Goal: Information Seeking & Learning: Find specific page/section

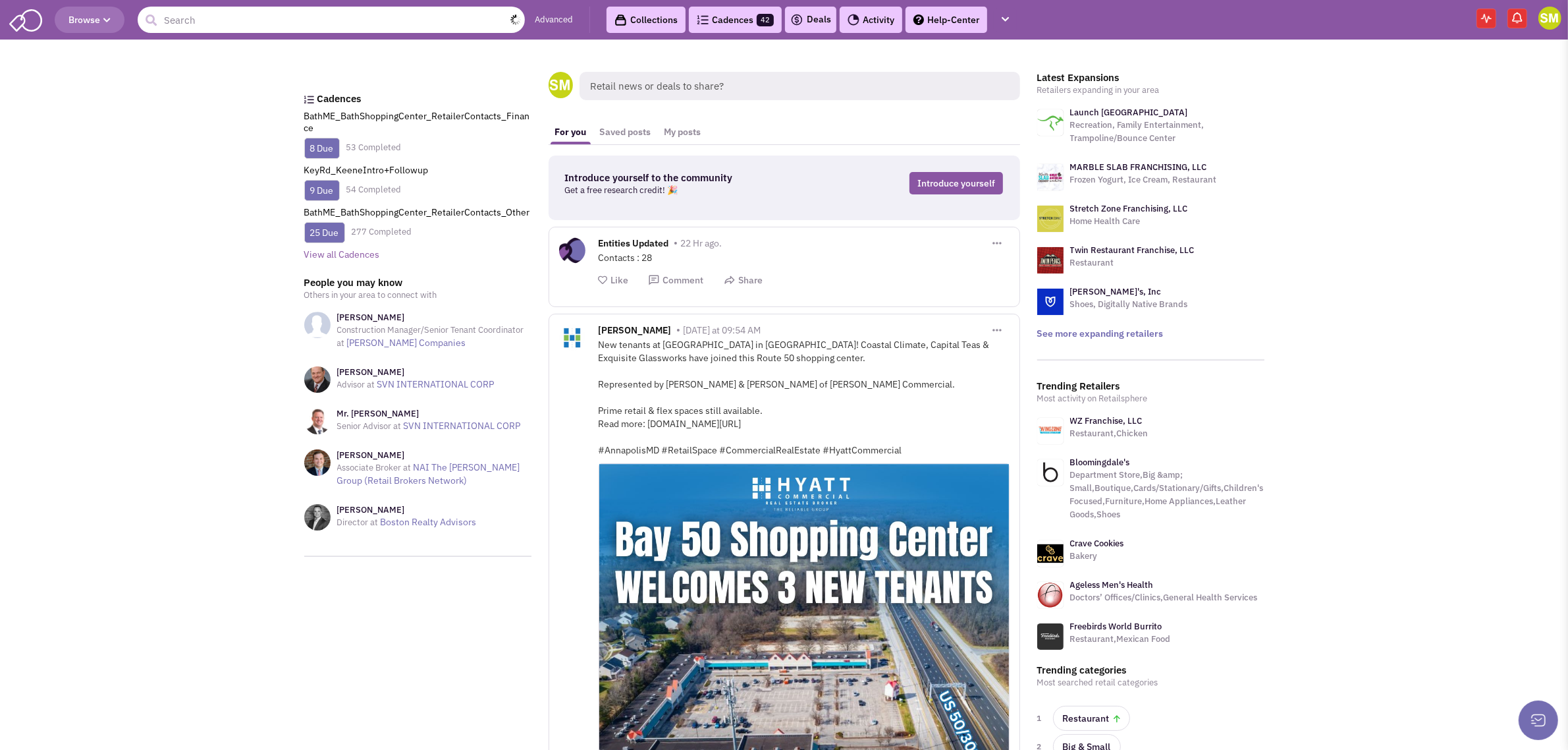
click at [402, 26] on input "text" at bounding box center [331, 19] width 387 height 26
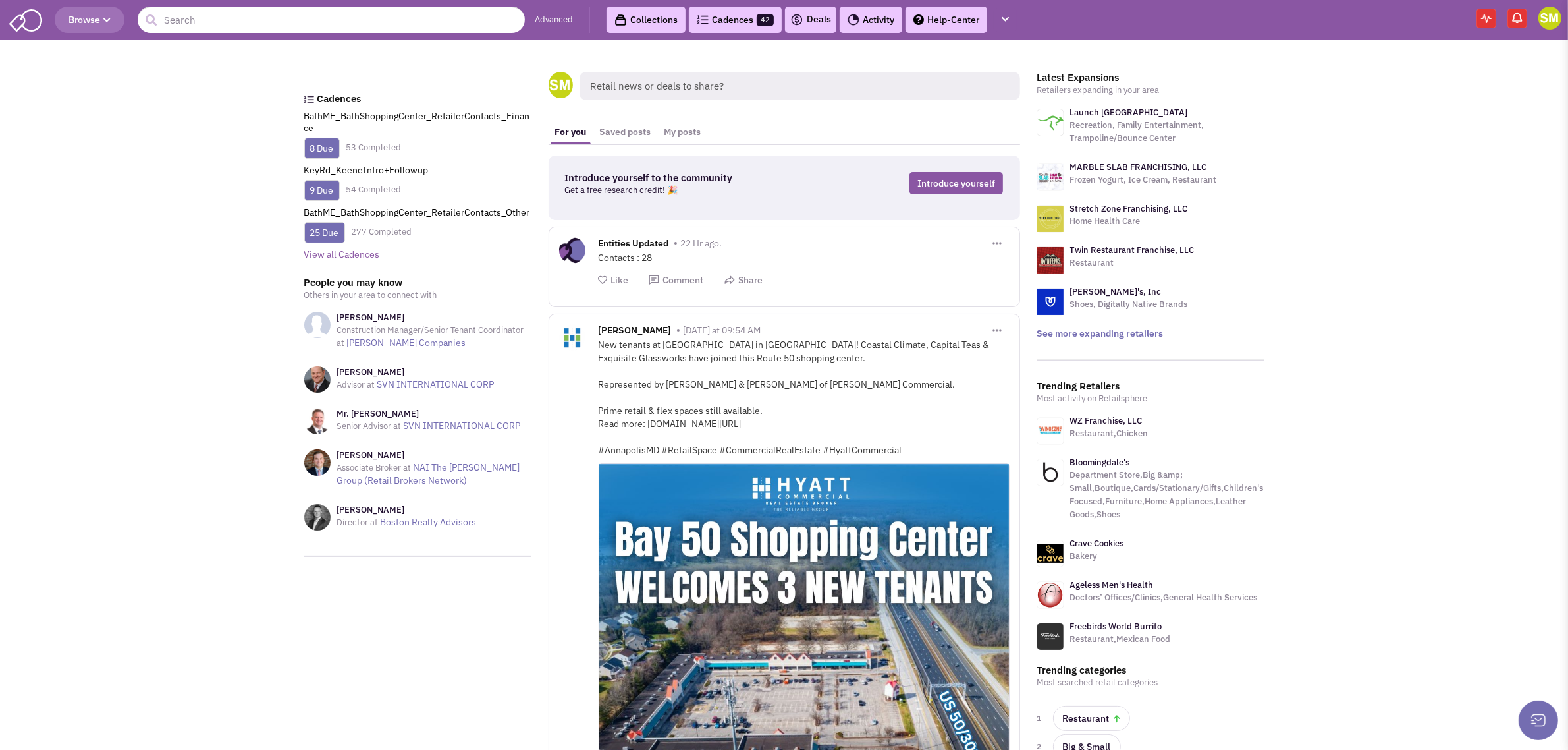
click at [873, 19] on link "Activity" at bounding box center [871, 19] width 62 height 26
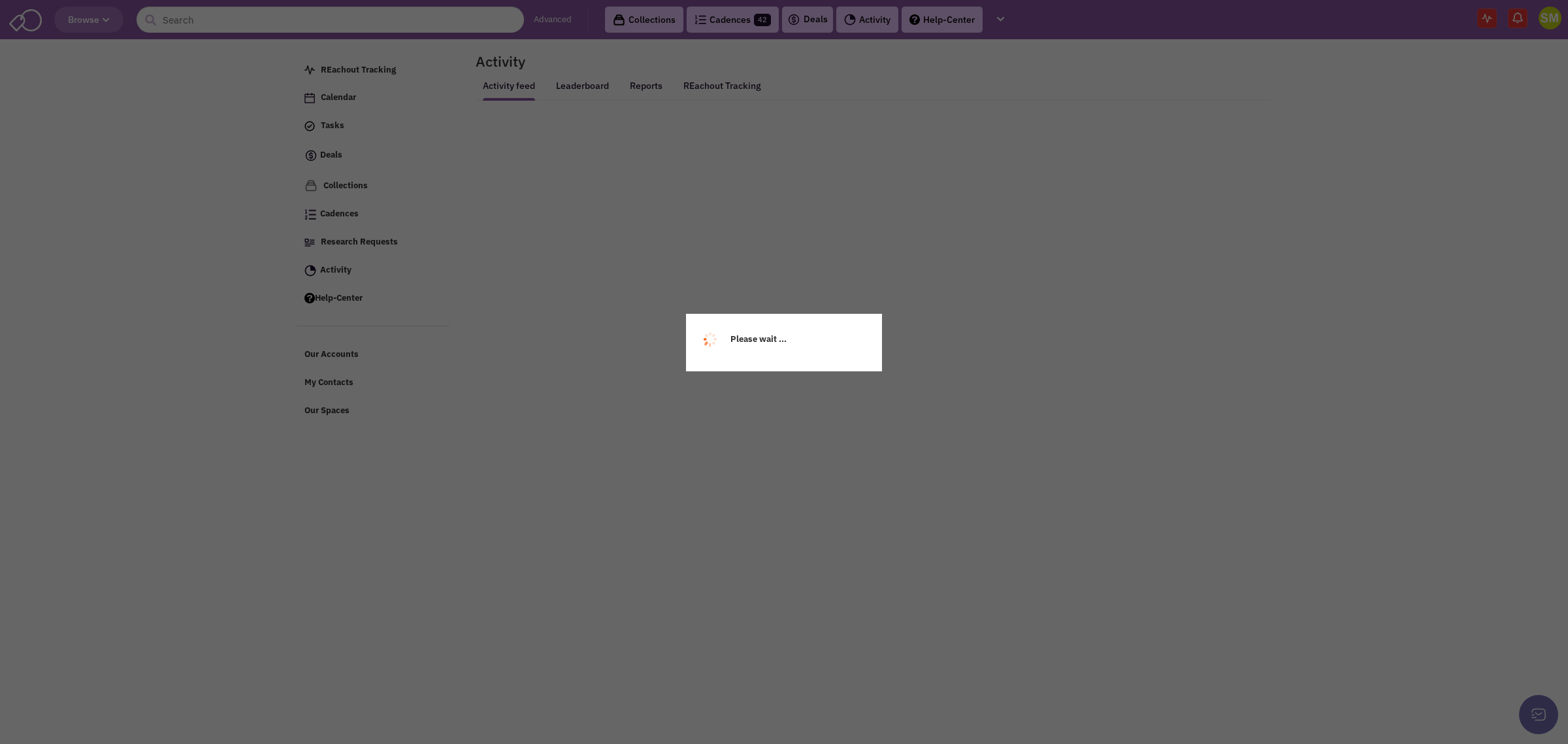
select select
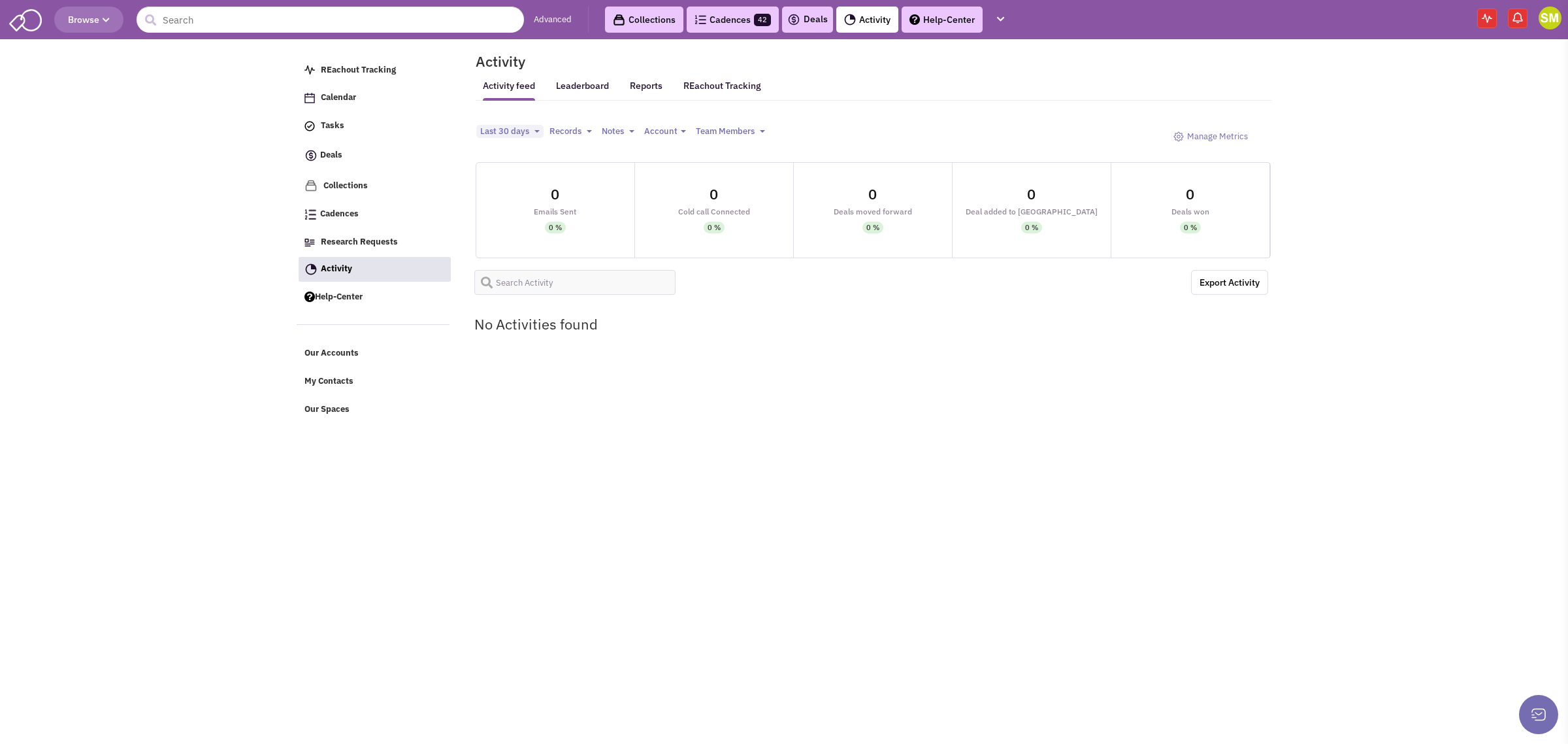
select select
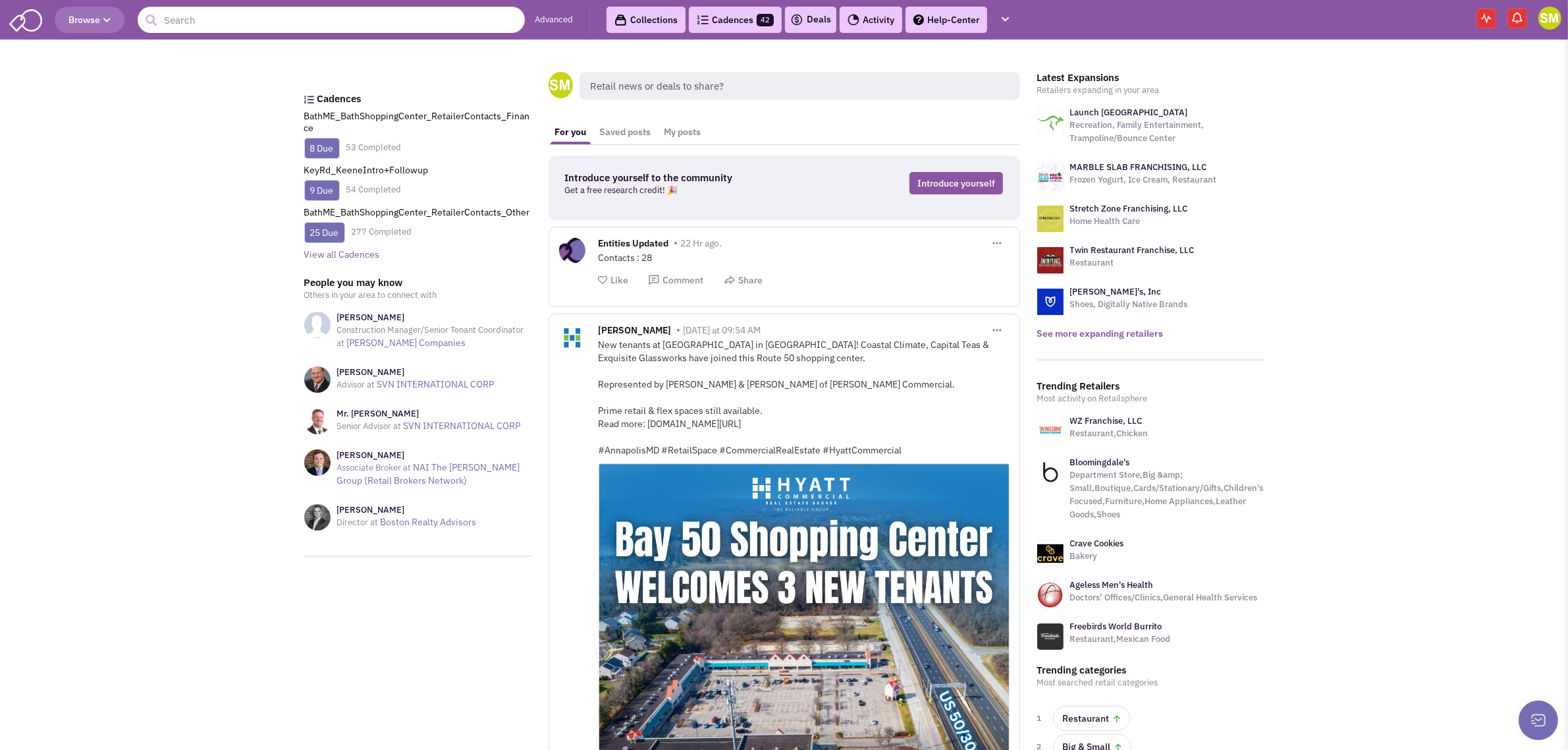
click at [1118, 328] on link "See more expanding retailers" at bounding box center [1100, 333] width 126 height 12
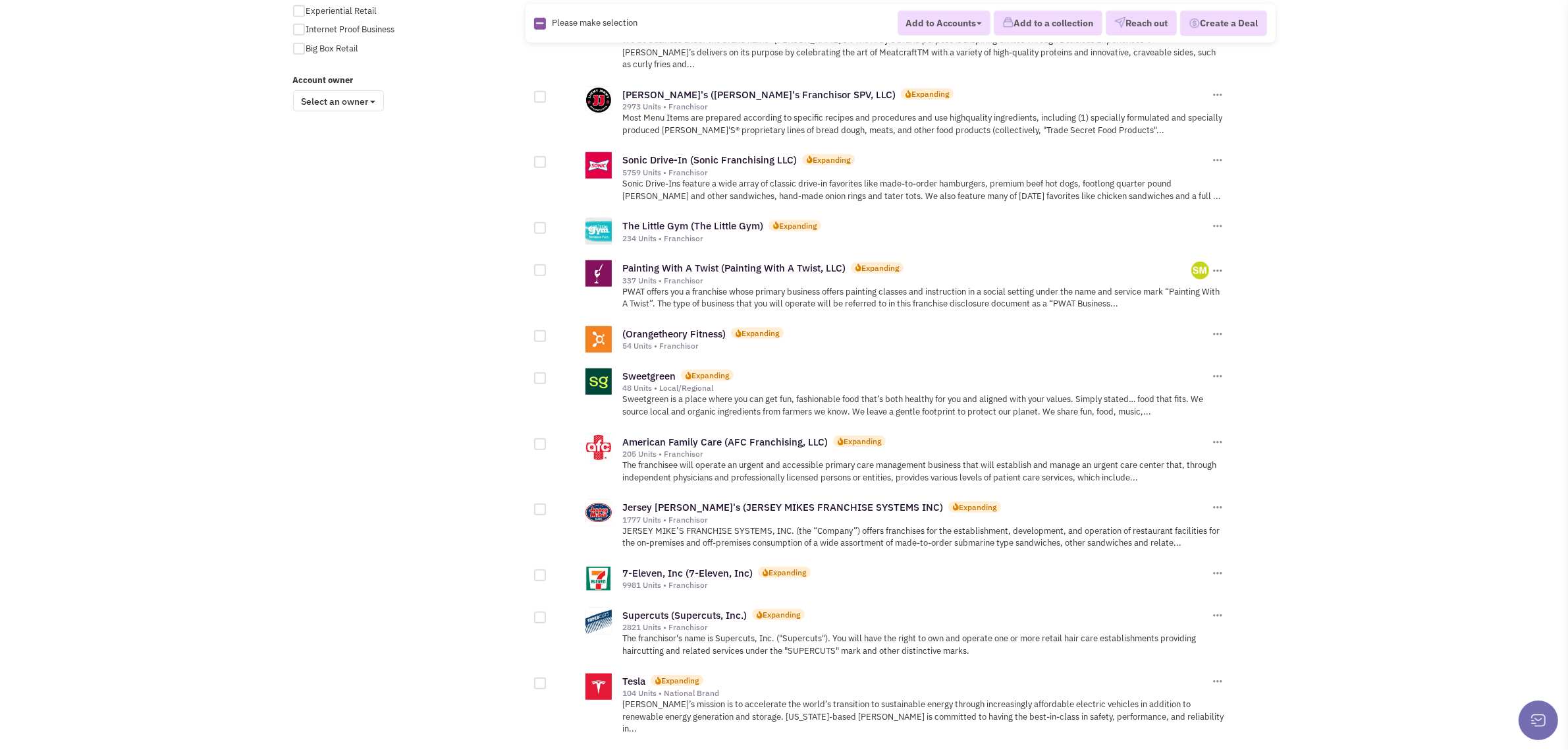
scroll to position [1229, 0]
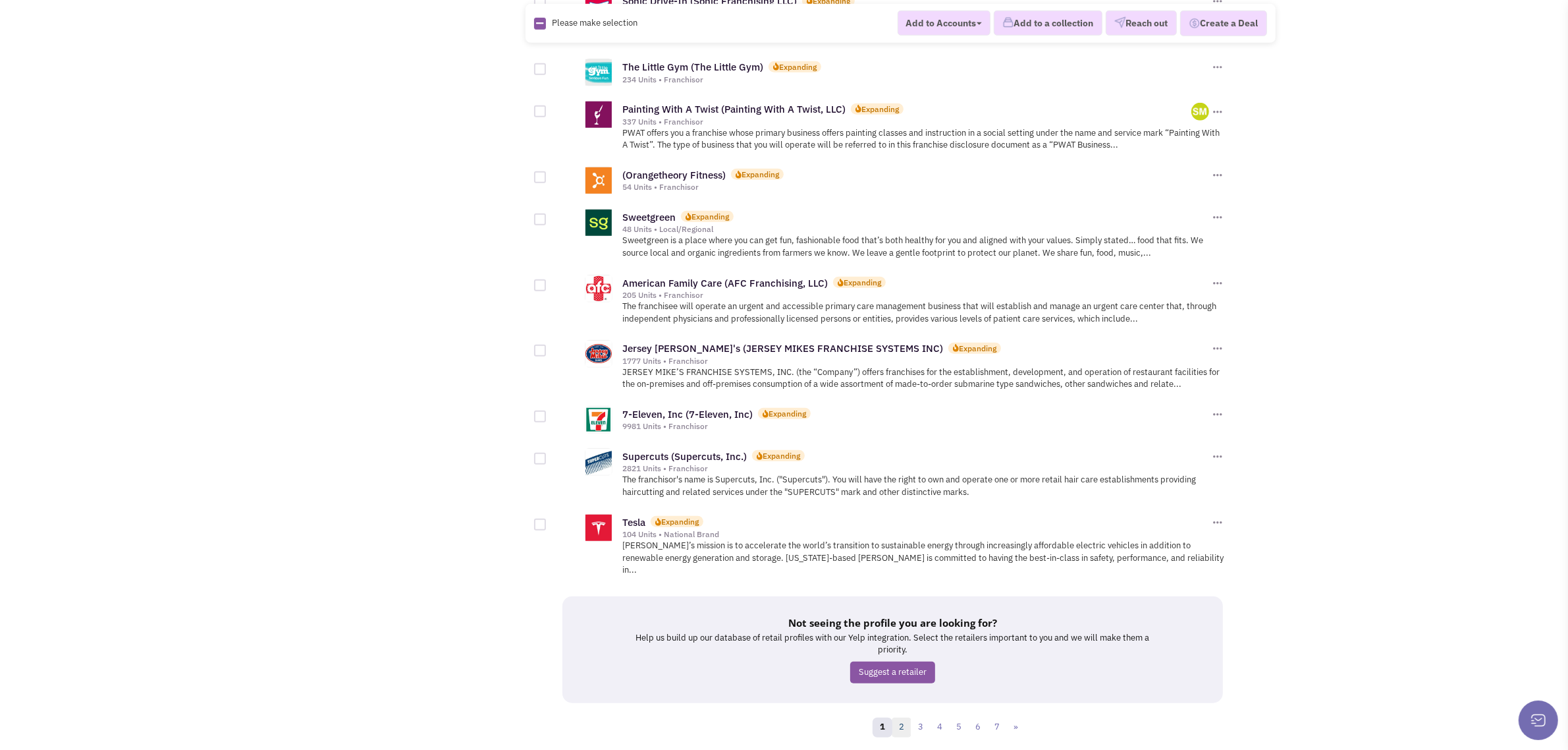
click at [899, 718] on link "2" at bounding box center [901, 728] width 19 height 19
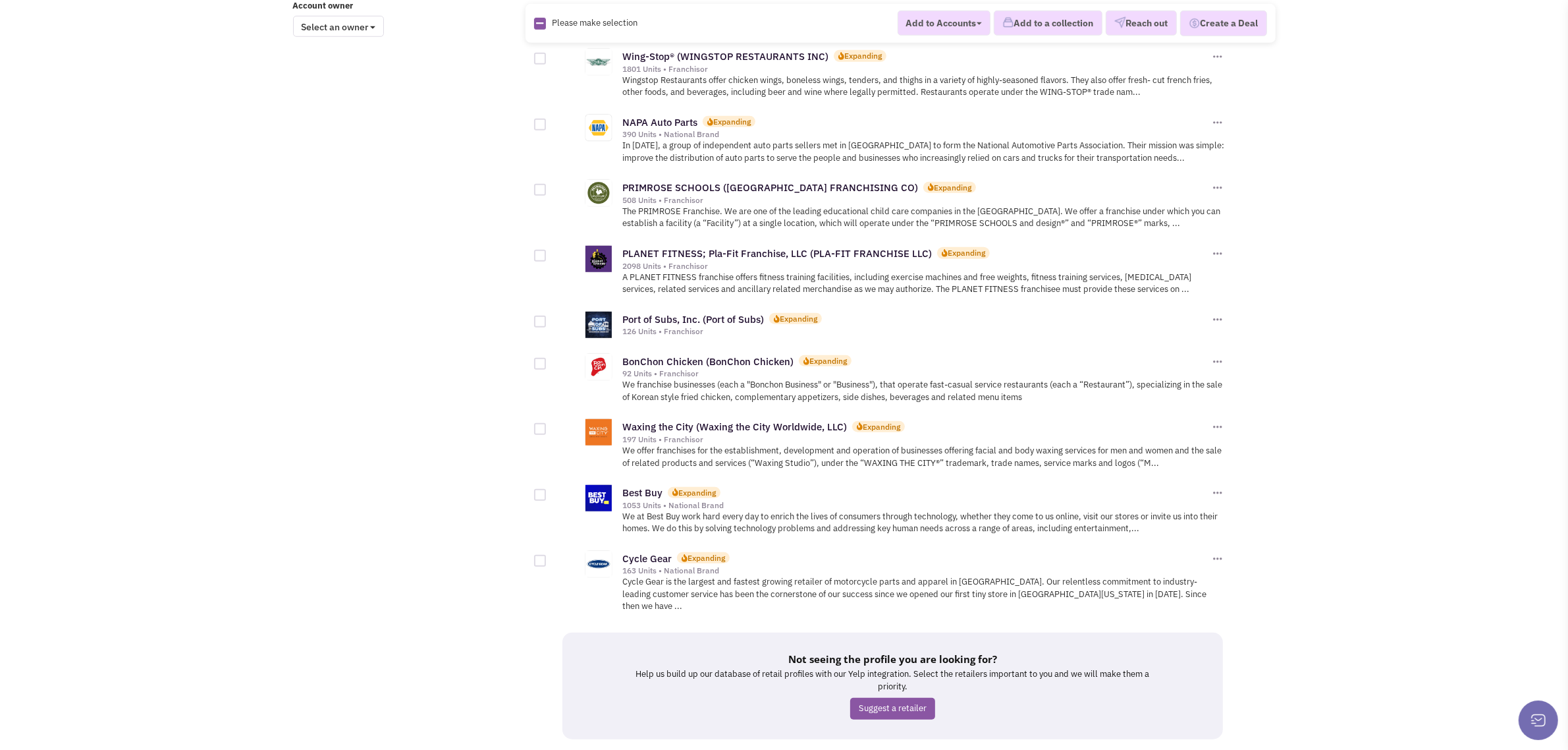
scroll to position [1181, 0]
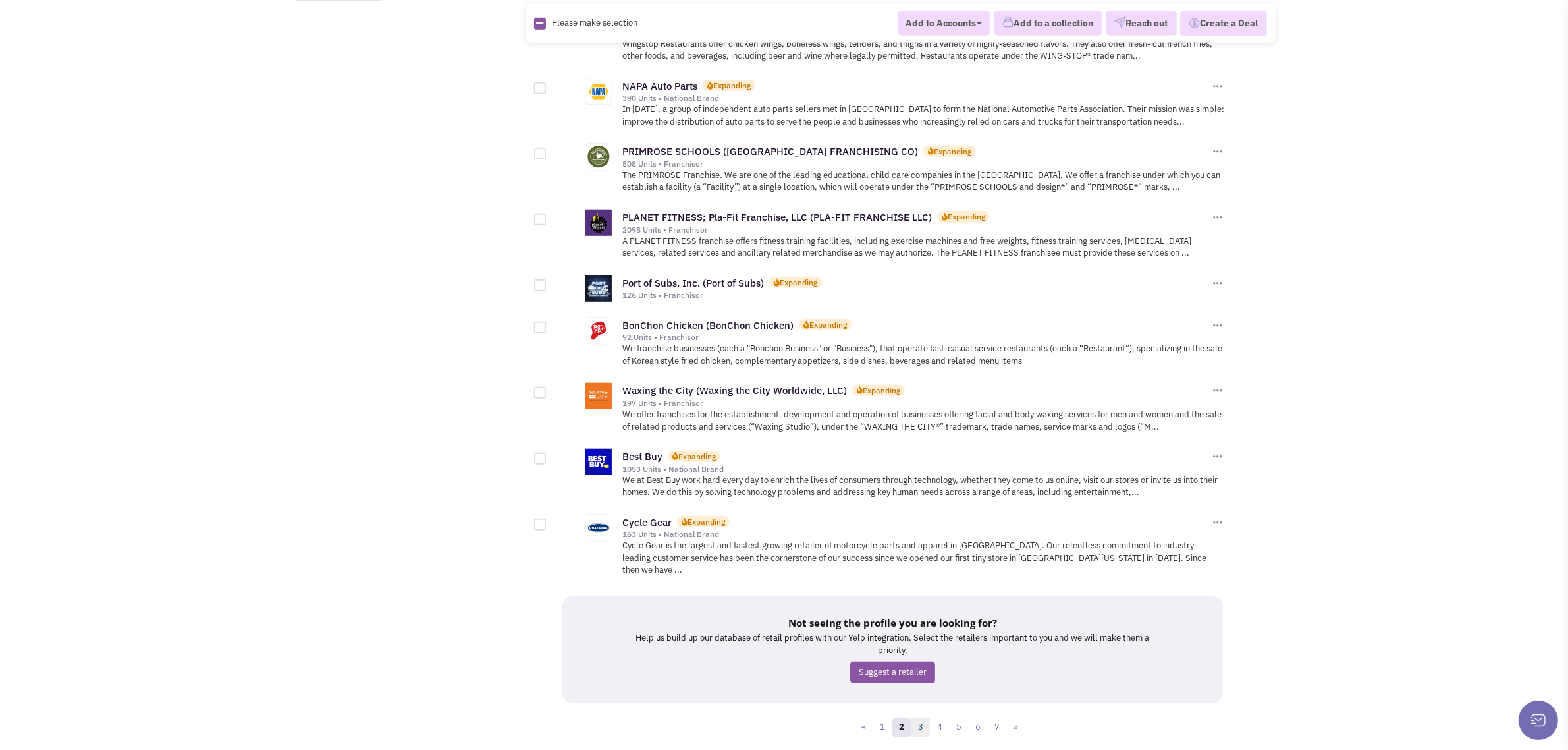
click at [922, 718] on link "3" at bounding box center [920, 728] width 19 height 19
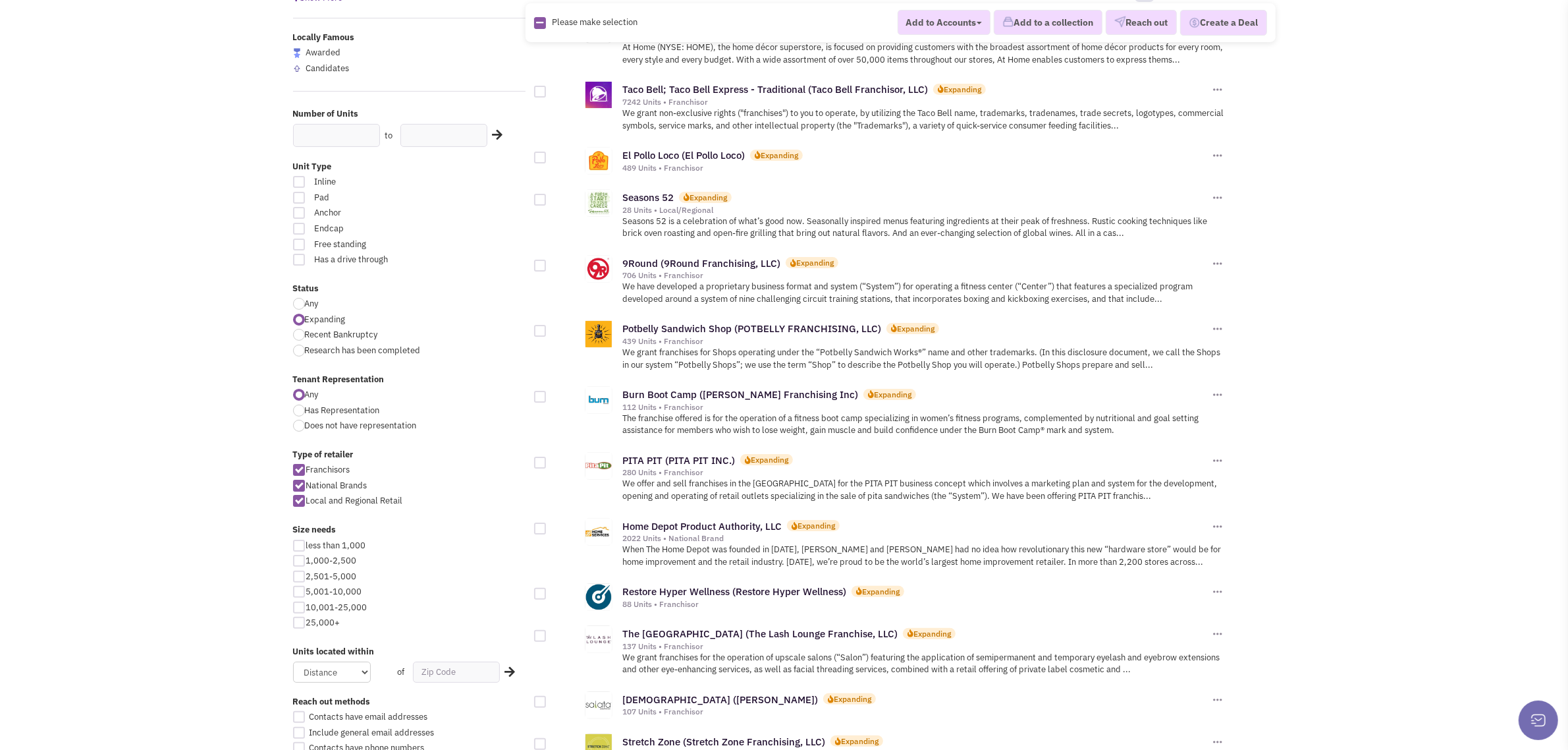
scroll to position [83, 0]
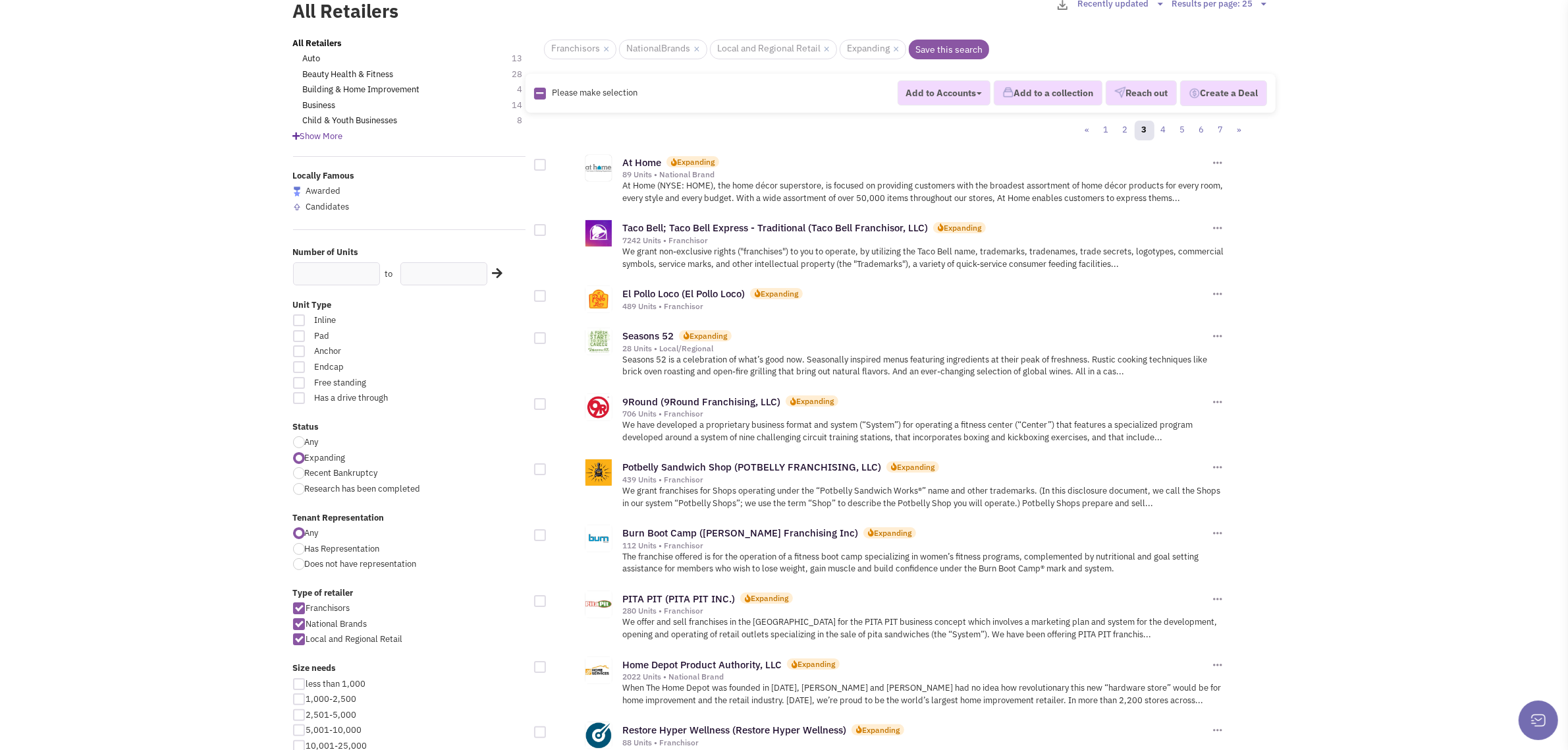
click at [861, 337] on div "Seasons 52 Expanding" at bounding box center [916, 336] width 587 height 14
click at [751, 337] on div "Seasons 52 Expanding" at bounding box center [916, 336] width 587 height 14
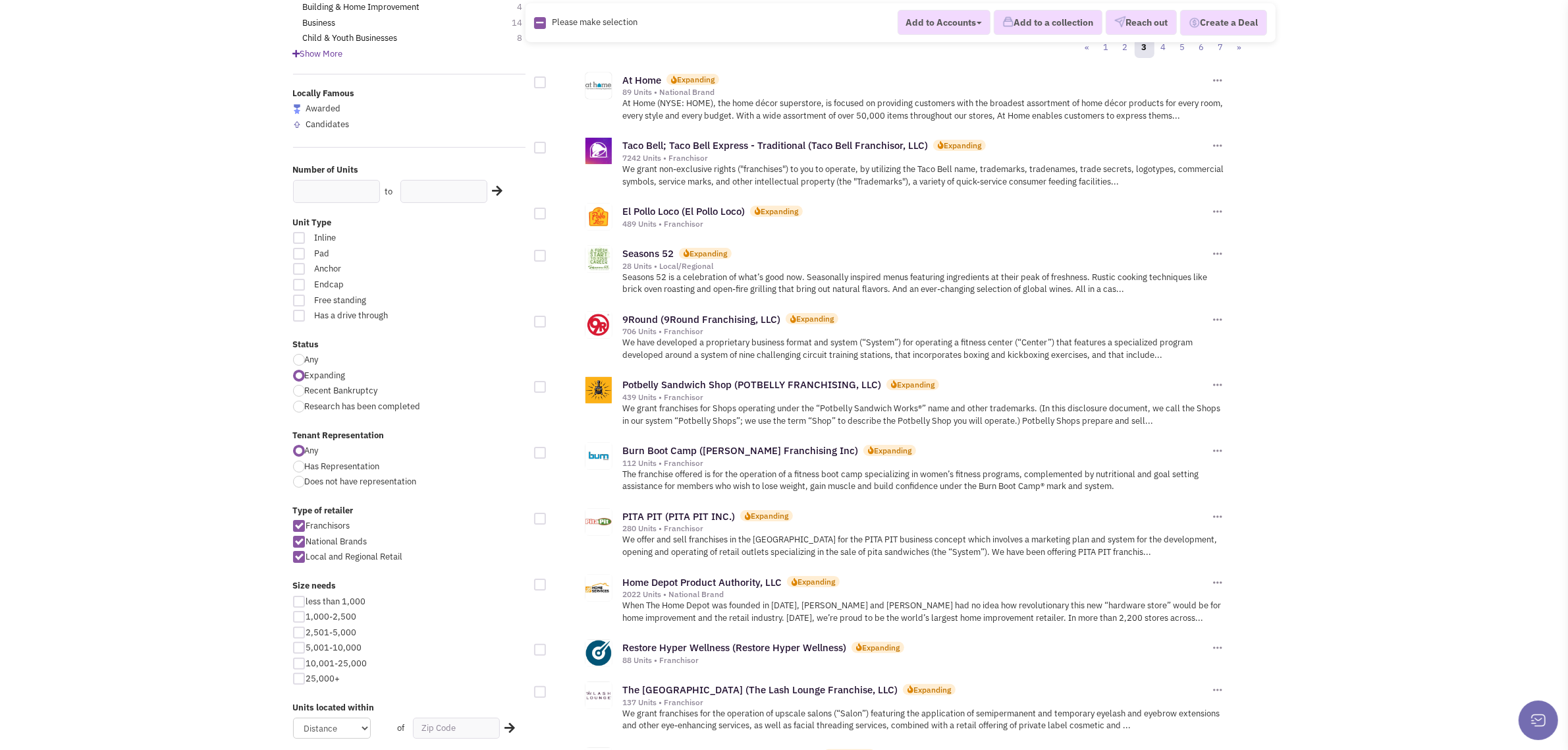
scroll to position [0, 0]
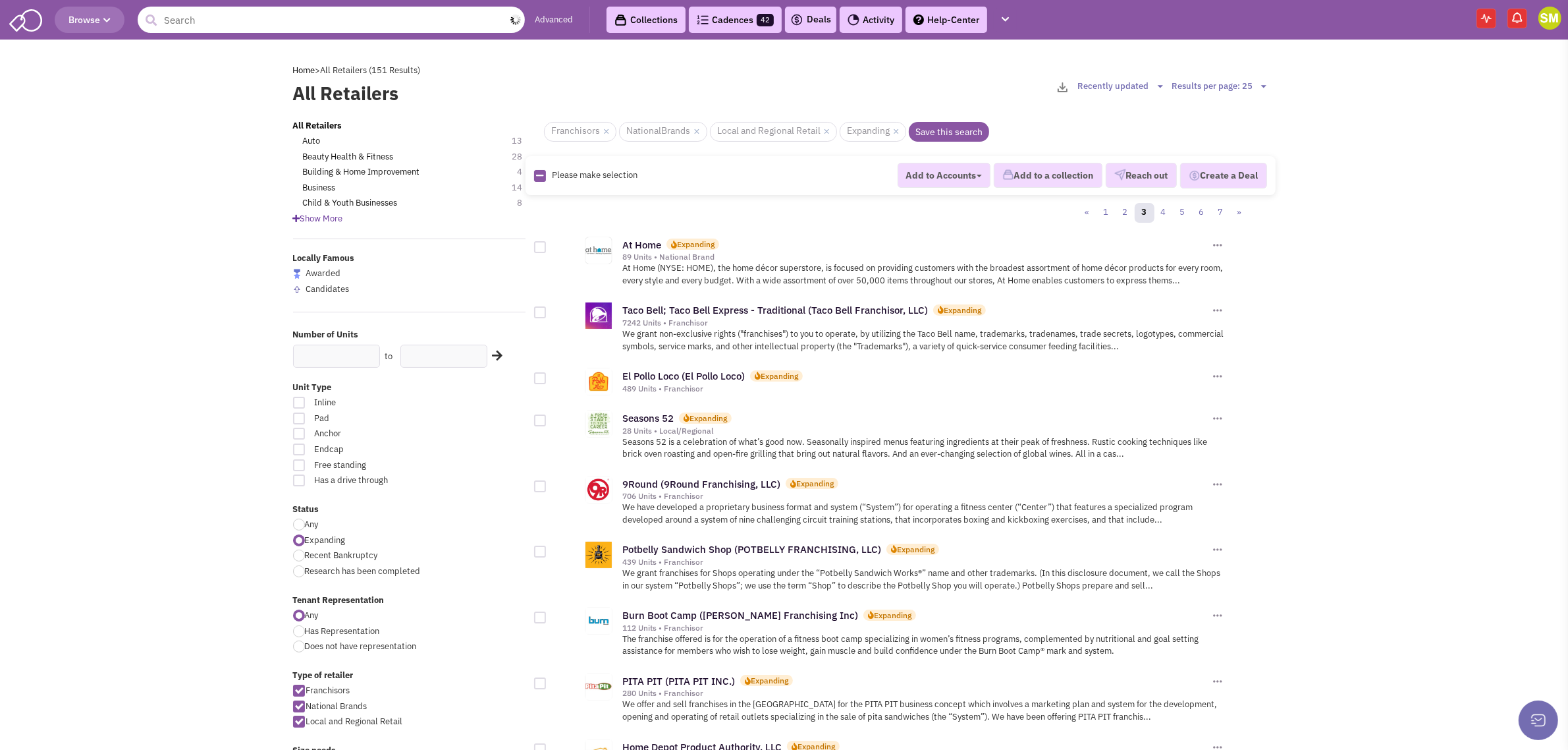
click at [287, 17] on input "text" at bounding box center [331, 19] width 387 height 26
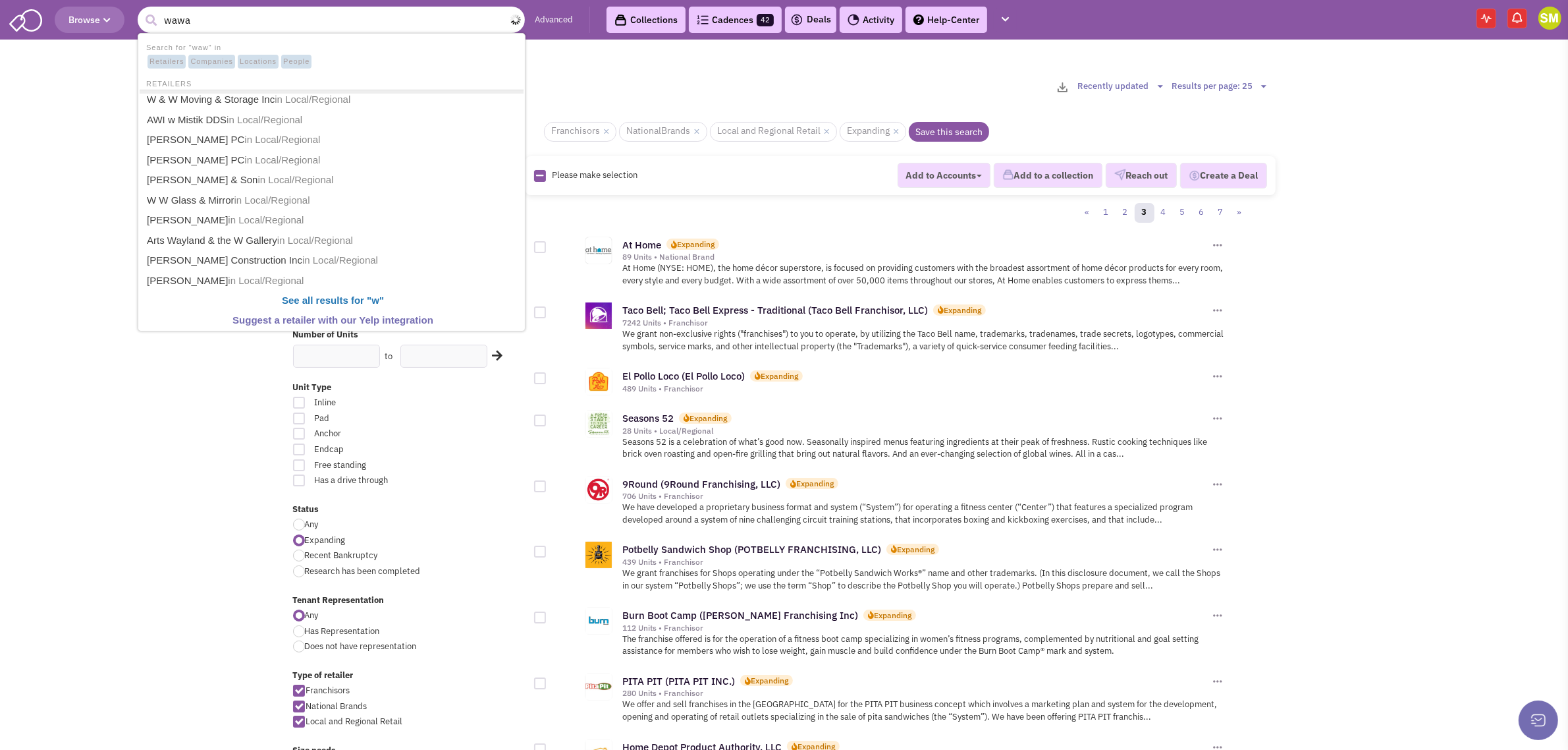
type input "wawa"
click at [142, 11] on button "submit" at bounding box center [151, 20] width 19 height 19
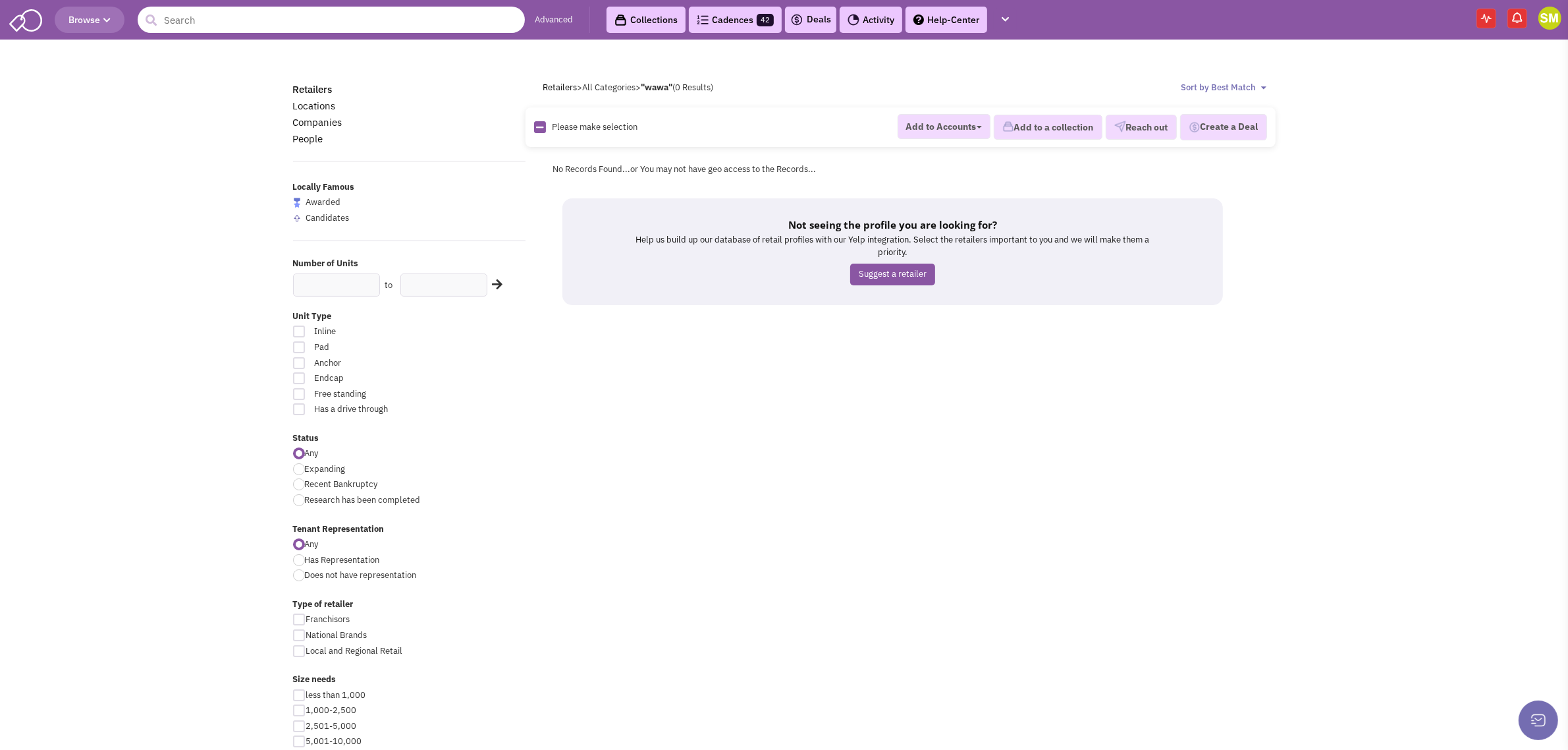
click at [232, 17] on input "text" at bounding box center [331, 19] width 387 height 26
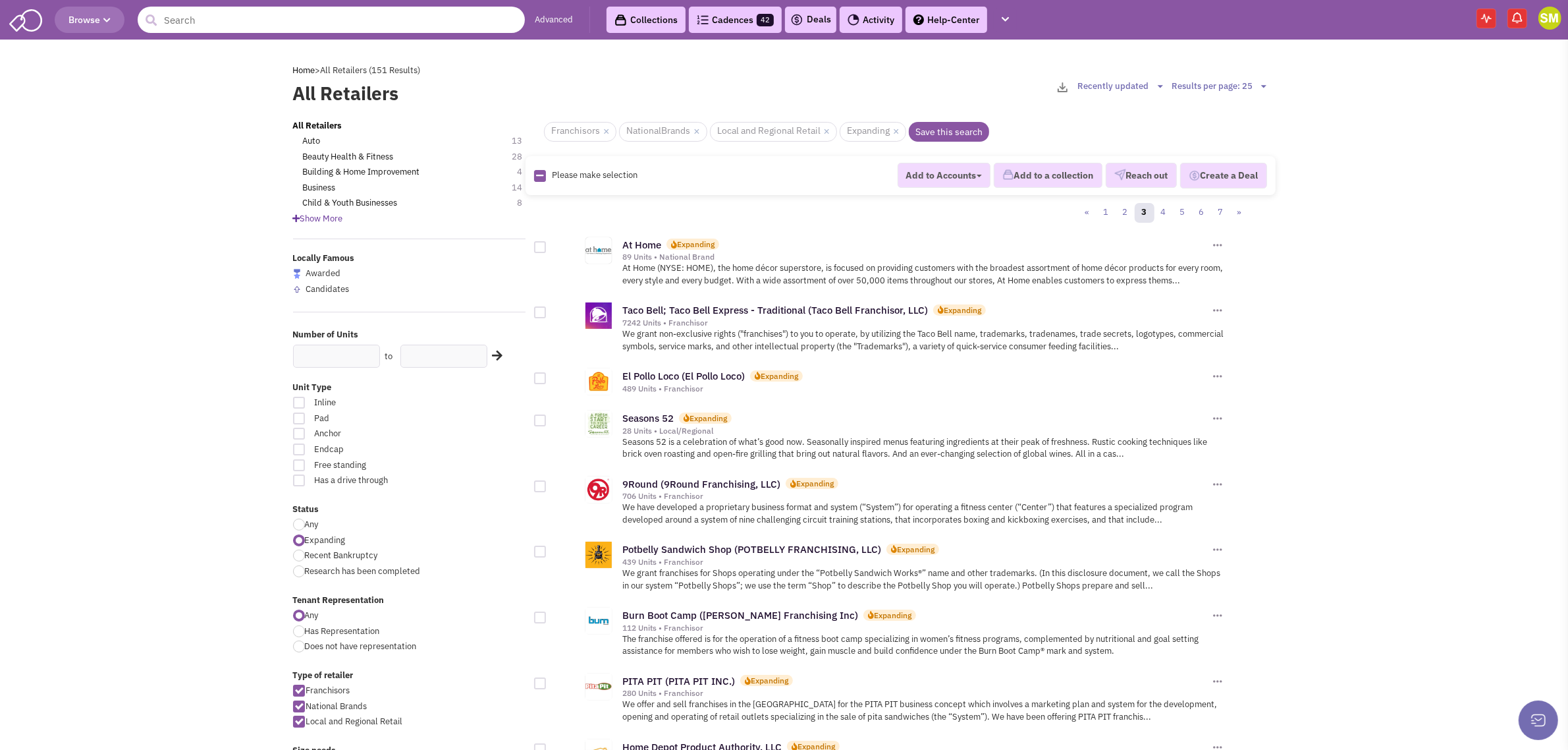
click at [252, 25] on input "text" at bounding box center [331, 19] width 387 height 26
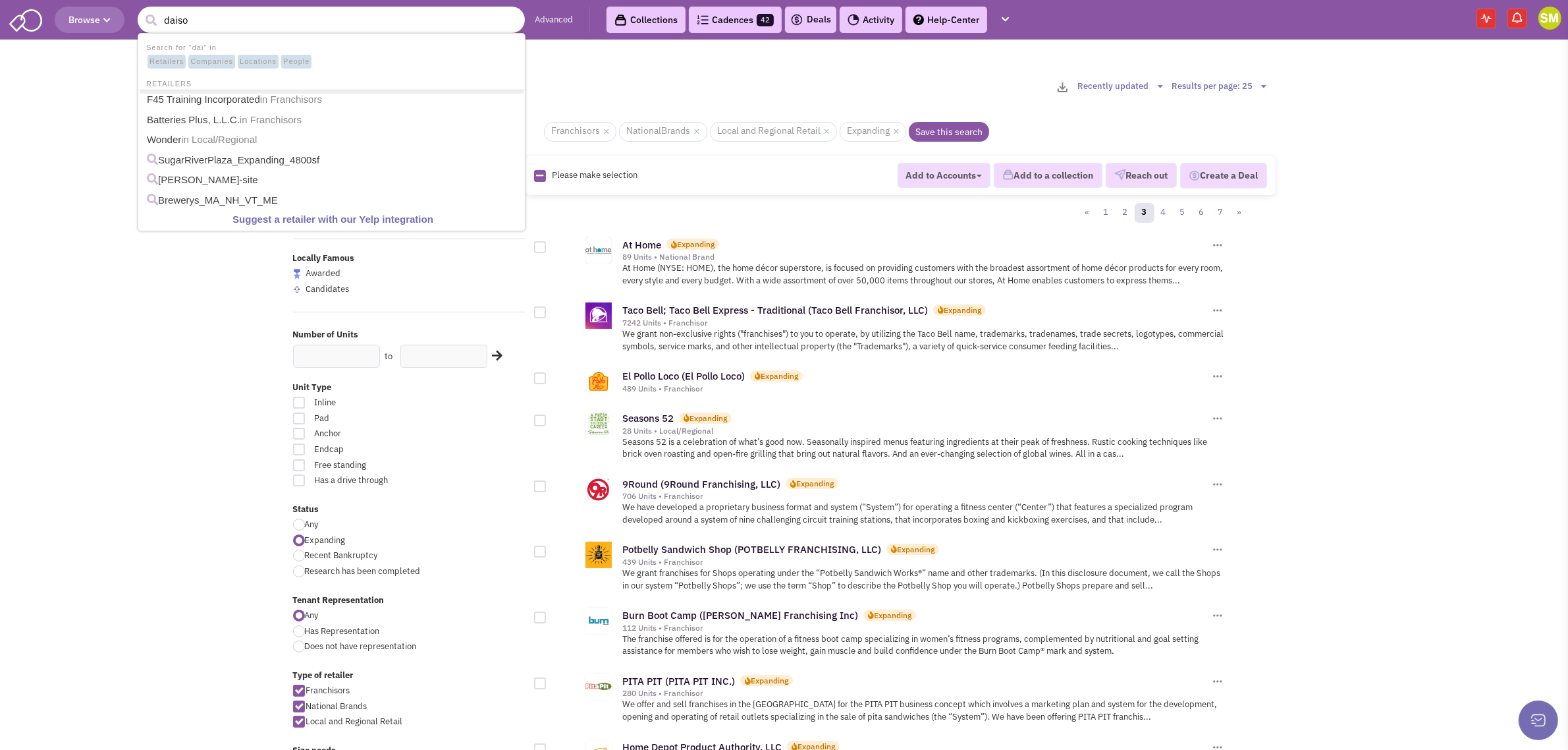
type input "daiso"
click at [142, 11] on button "submit" at bounding box center [151, 20] width 19 height 19
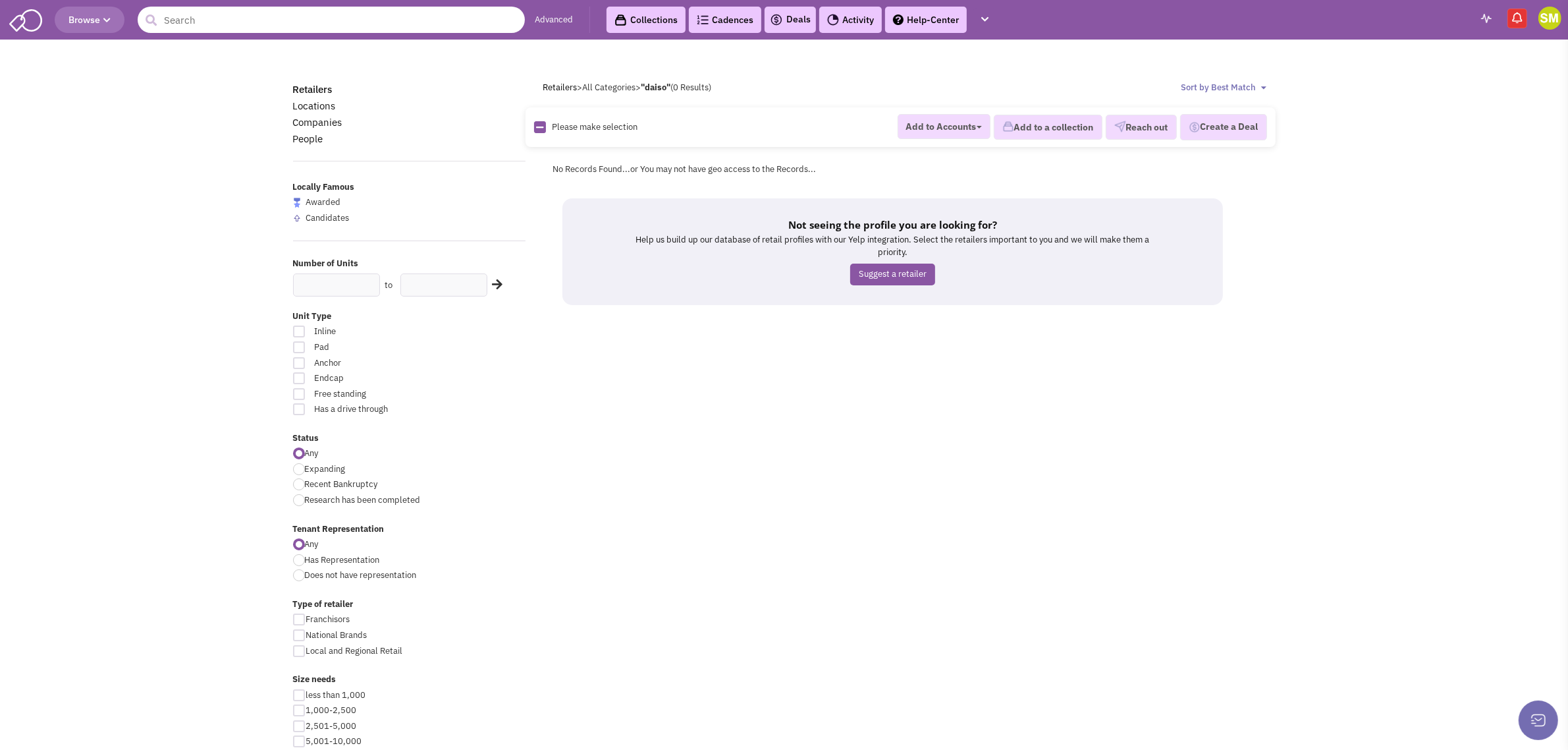
click at [189, 17] on input "text" at bounding box center [331, 19] width 387 height 26
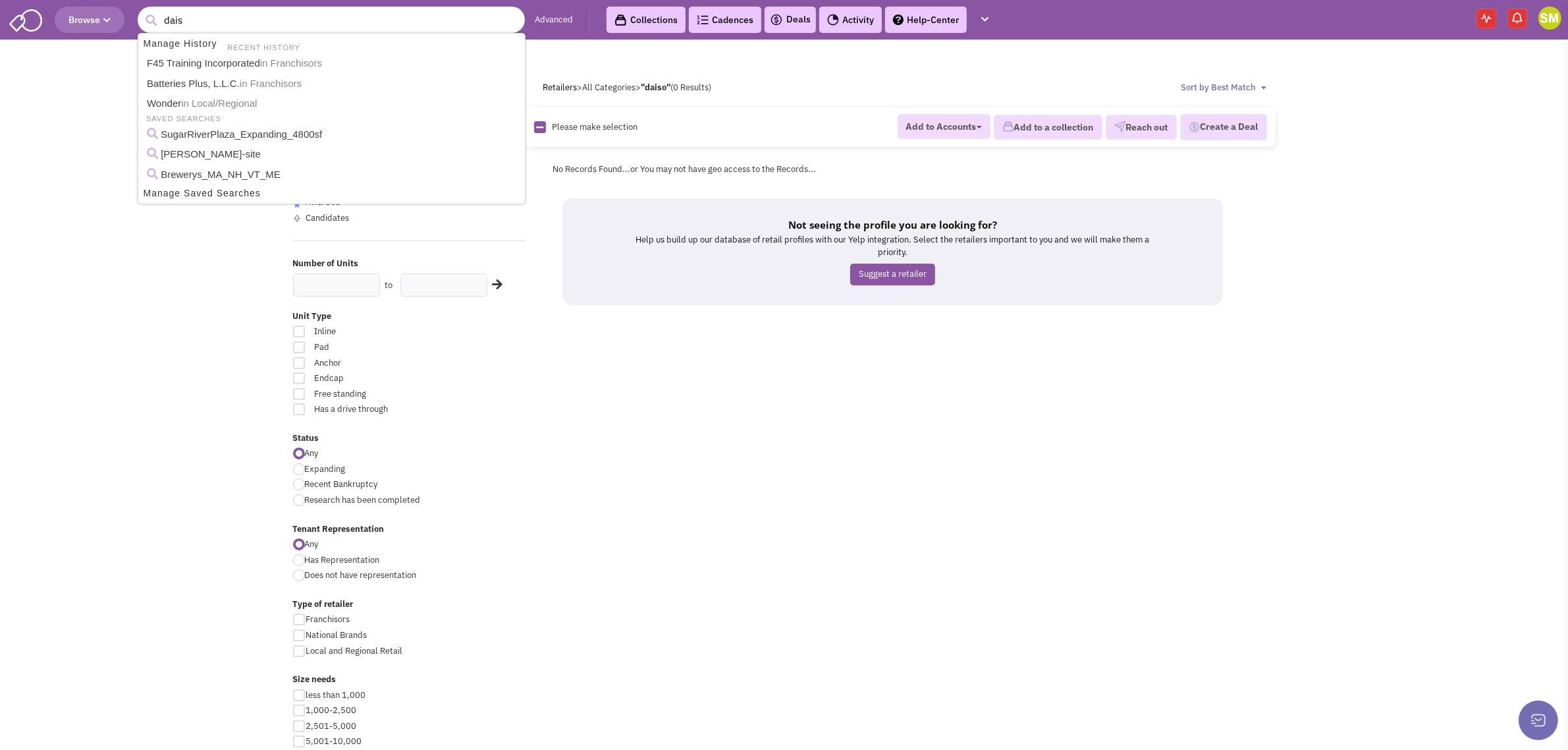
type input "daiso"
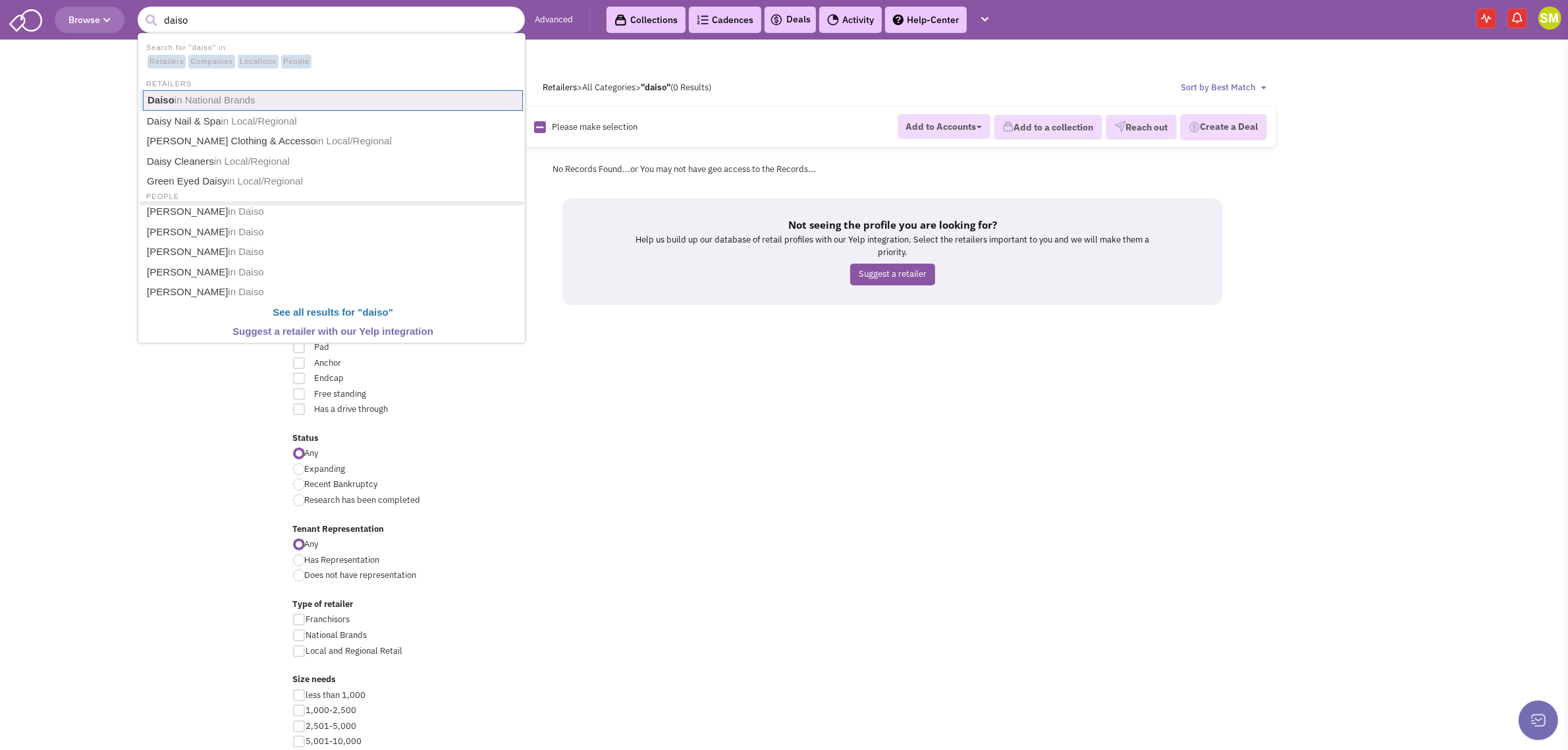
click at [255, 106] on link "Daiso in National Brands" at bounding box center [332, 100] width 380 height 20
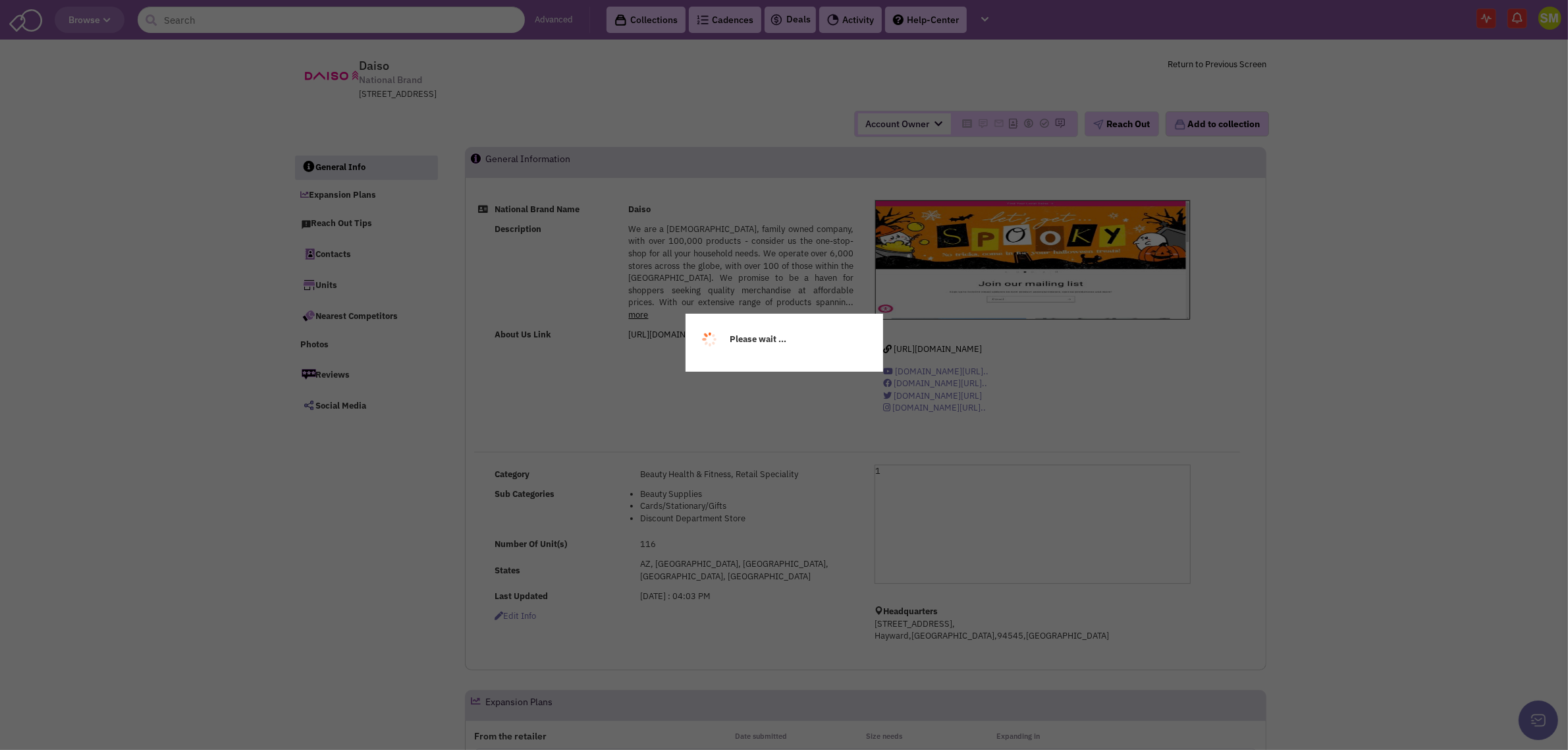
select select
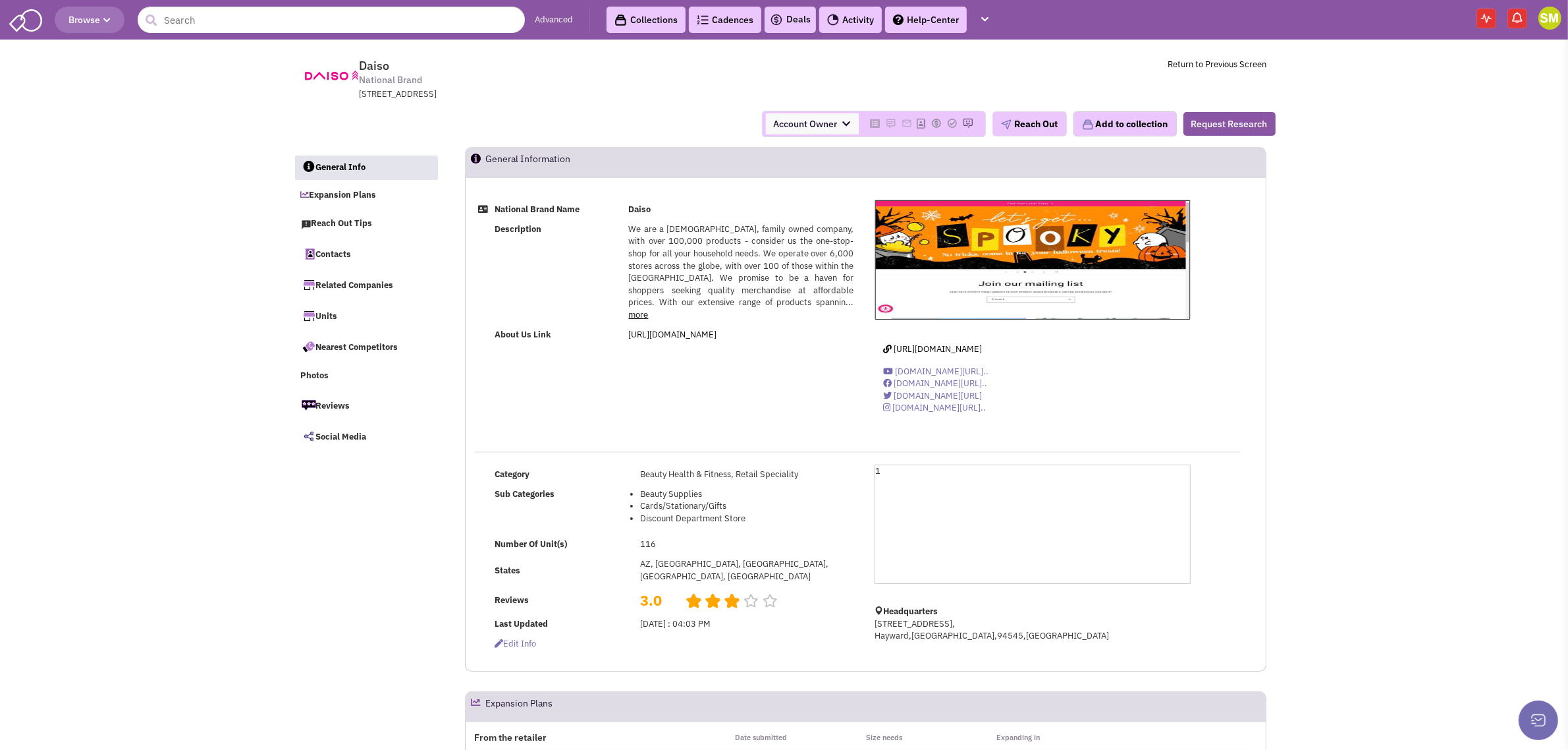
scroll to position [83, 0]
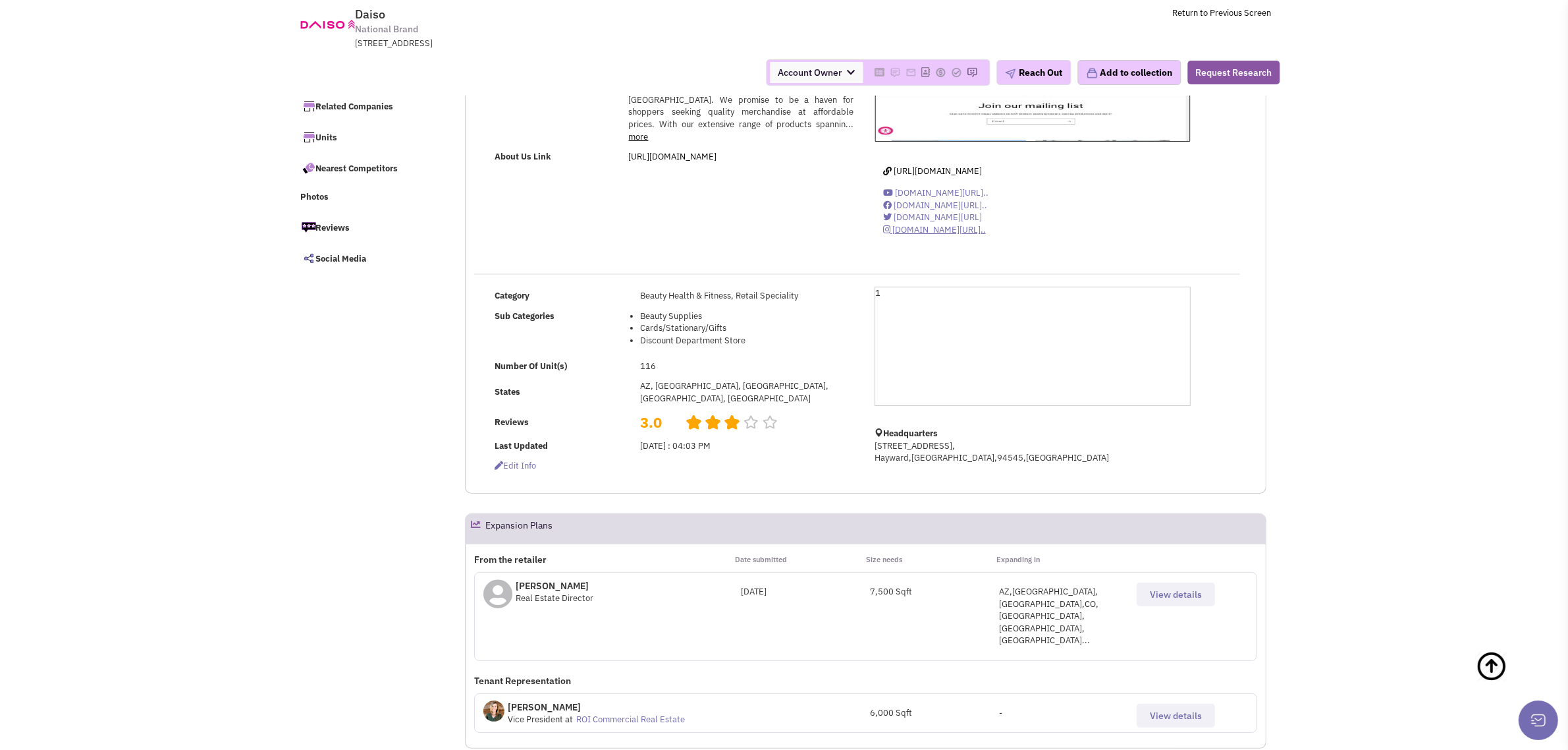
click at [919, 228] on span "[DOMAIN_NAME][URL].." at bounding box center [939, 230] width 93 height 12
